Goal: Share content

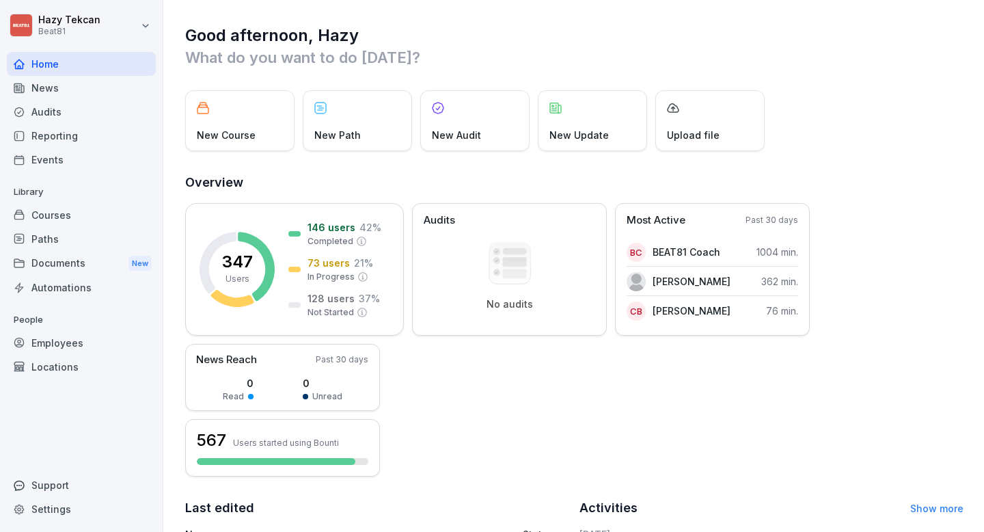
click at [60, 219] on div "Courses" at bounding box center [81, 215] width 149 height 24
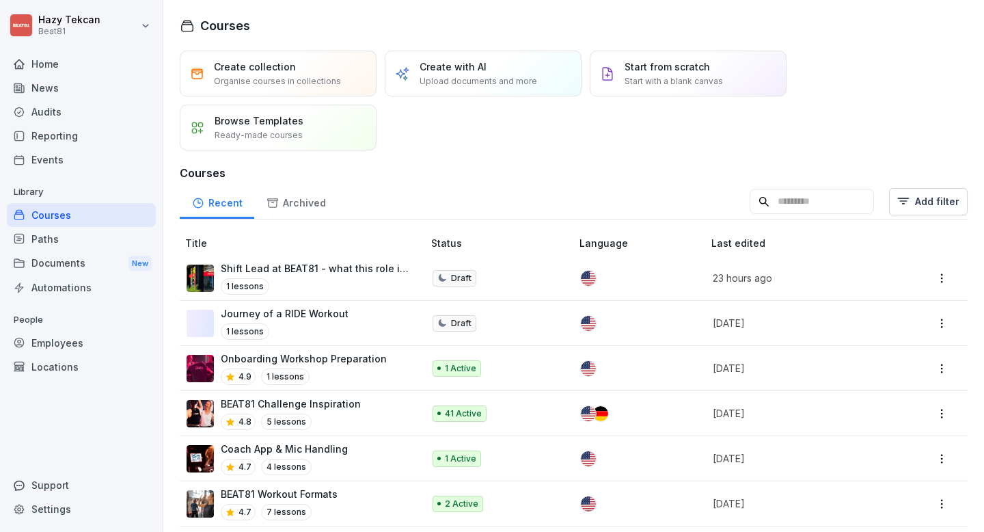
click at [823, 206] on input at bounding box center [812, 202] width 124 height 26
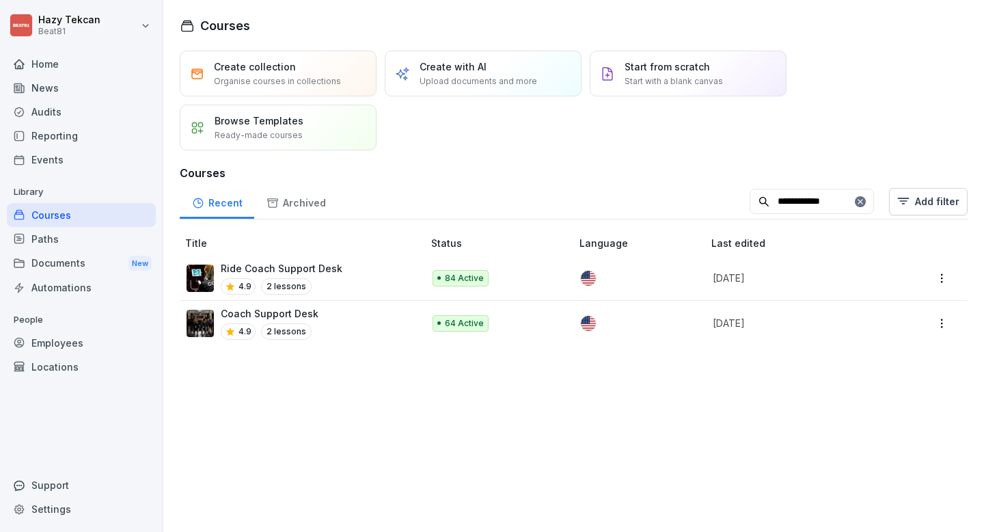
type input "**********"
click at [357, 310] on div "Coach Support Desk 4.9 2 lessons" at bounding box center [298, 322] width 223 height 33
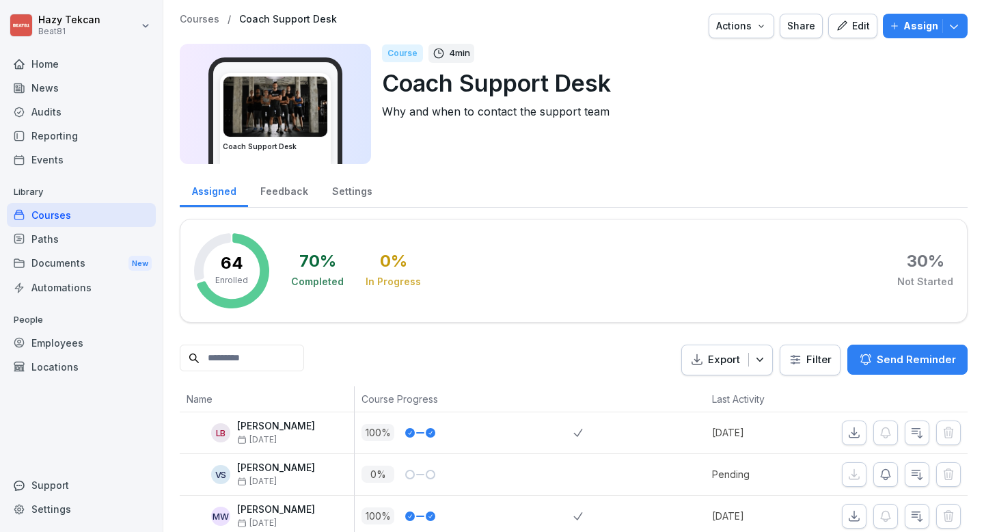
click at [806, 20] on div "Share" at bounding box center [801, 25] width 28 height 15
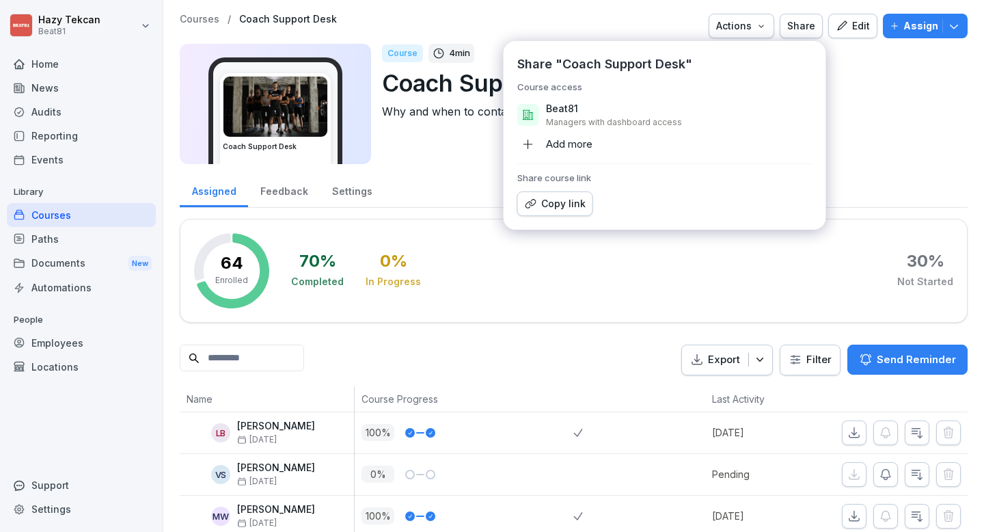
click at [566, 202] on div "Copy link" at bounding box center [555, 203] width 61 height 15
click at [55, 212] on div "Courses" at bounding box center [81, 215] width 149 height 24
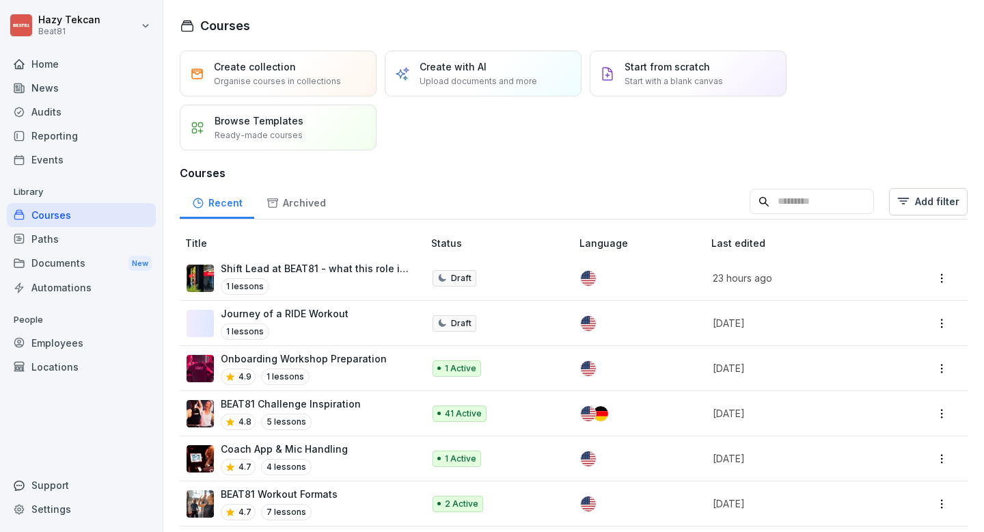
click at [806, 201] on input at bounding box center [812, 202] width 124 height 26
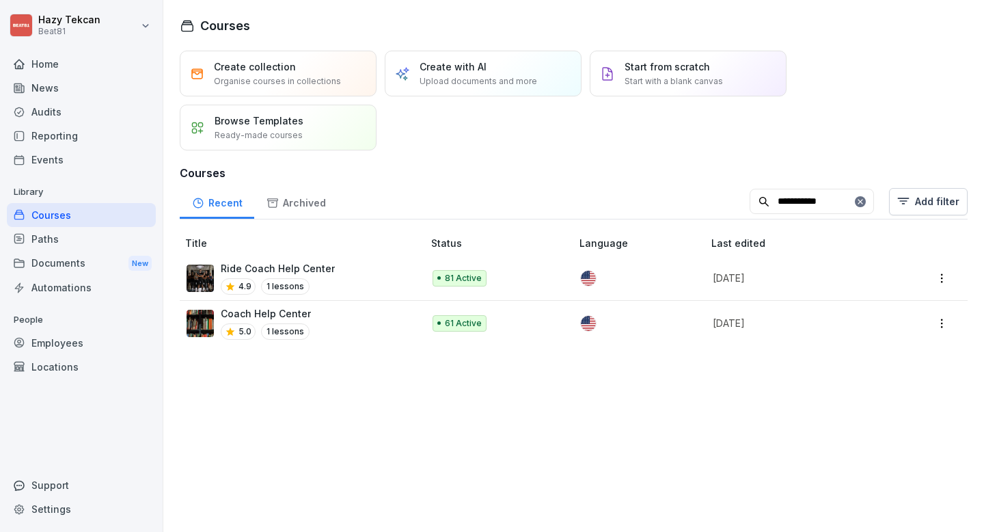
type input "**********"
click at [351, 319] on div "Coach Help Center 5.0 1 lessons" at bounding box center [298, 322] width 223 height 33
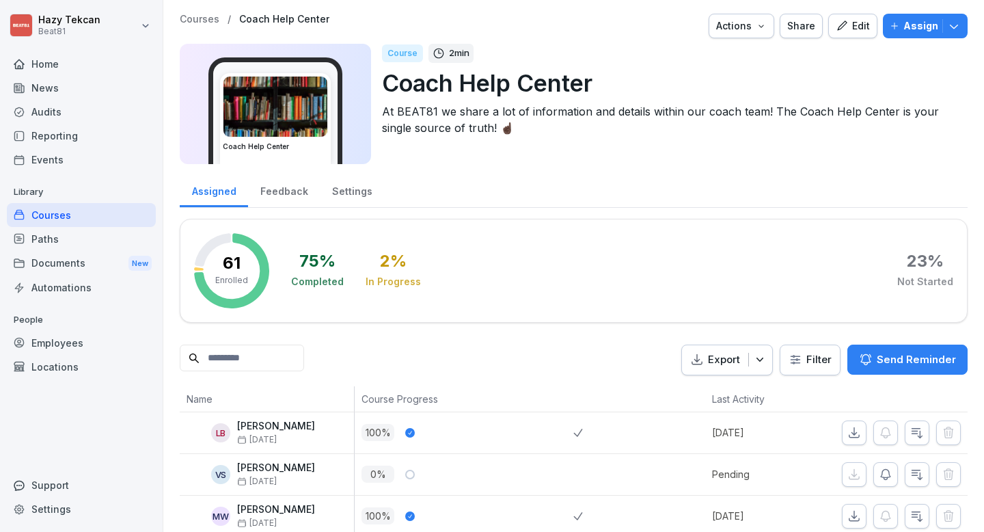
click at [800, 31] on div "Share" at bounding box center [801, 25] width 28 height 15
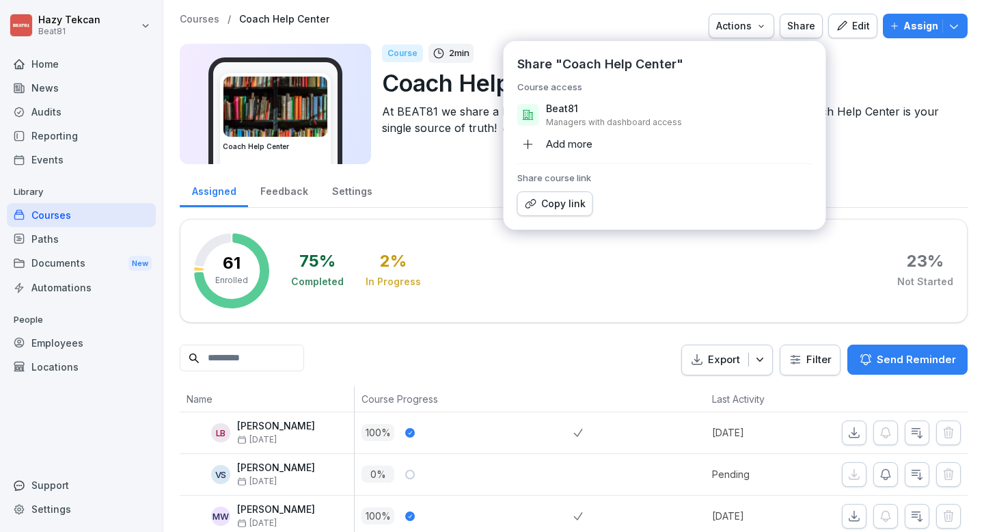
click at [572, 201] on div "Copy link" at bounding box center [555, 203] width 61 height 15
